Goal: Task Accomplishment & Management: Manage account settings

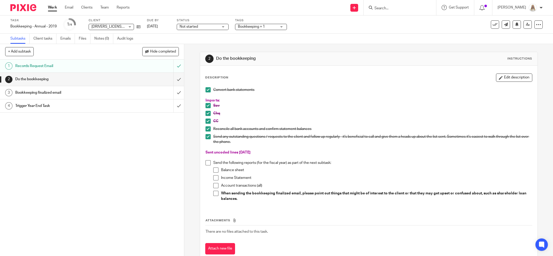
click at [407, 6] on input "Search" at bounding box center [397, 8] width 47 height 5
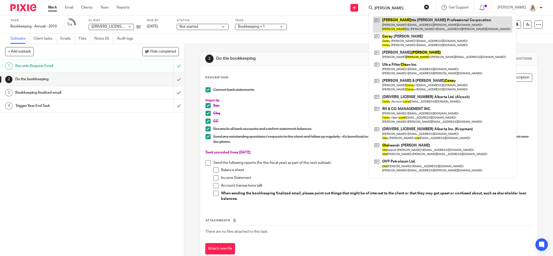
type input "cole"
click at [411, 25] on link at bounding box center [442, 24] width 139 height 16
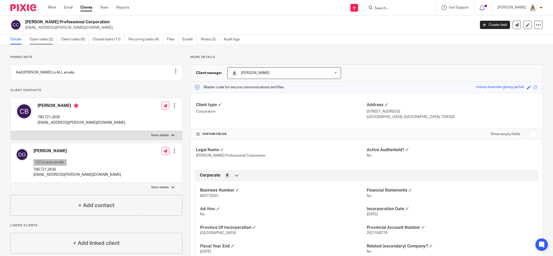
click at [47, 39] on link "Open tasks (2)" at bounding box center [43, 39] width 27 height 10
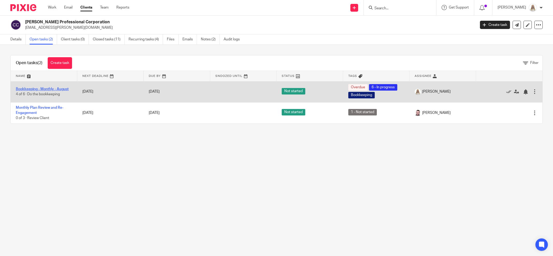
click at [61, 89] on link "Bookkeeping - Monthly - August" at bounding box center [42, 89] width 53 height 4
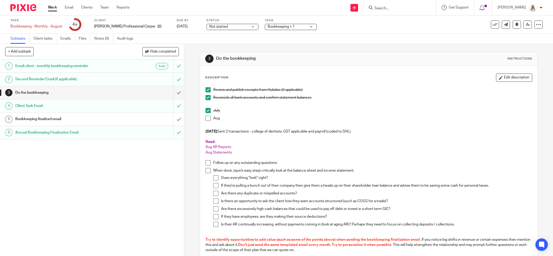
drag, startPoint x: 514, startPoint y: 77, endPoint x: 509, endPoint y: 78, distance: 5.2
click at [513, 77] on button "Edit description" at bounding box center [514, 78] width 36 height 8
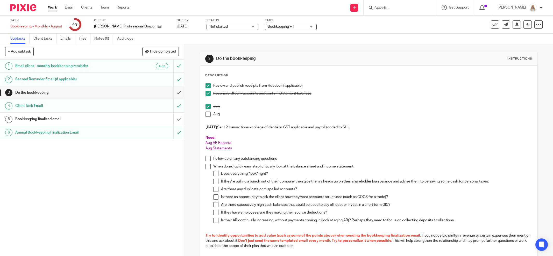
click at [233, 143] on p "Aug AR Reports" at bounding box center [368, 142] width 326 height 5
drag, startPoint x: 233, startPoint y: 148, endPoint x: 201, endPoint y: 148, distance: 32.4
click at [203, 148] on div "Review and publish receipts from Hubdoc (if applicable) Reconcile all bank acco…" at bounding box center [369, 172] width 332 height 183
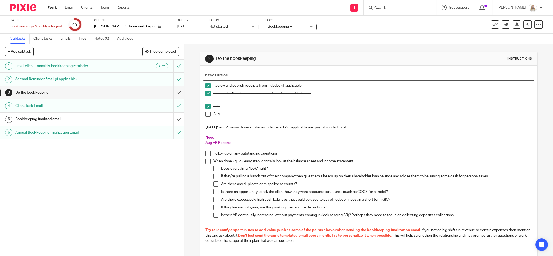
click at [234, 143] on p "Aug AR Reports" at bounding box center [368, 142] width 326 height 5
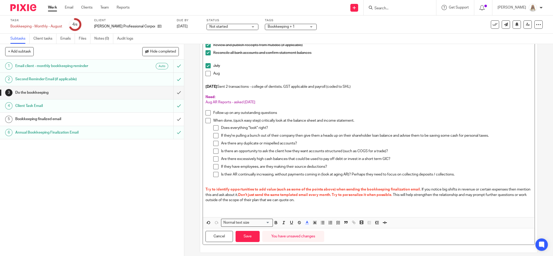
scroll to position [44, 0]
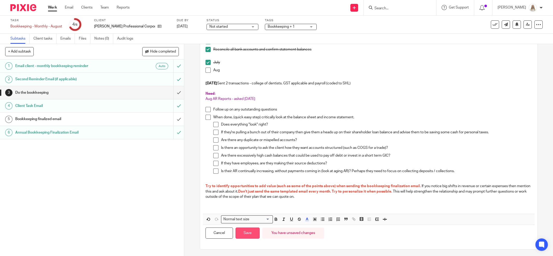
click at [246, 236] on button "Save" at bounding box center [248, 233] width 24 height 11
